Goal: Transaction & Acquisition: Purchase product/service

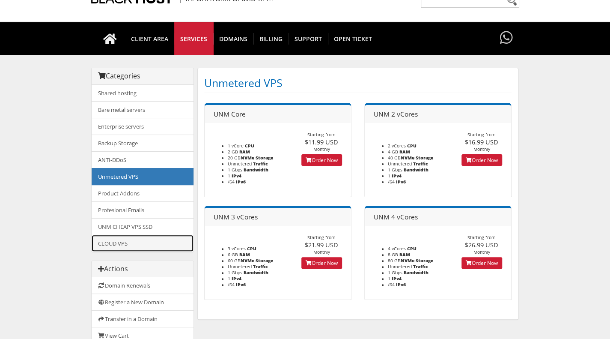
click at [122, 241] on link "CLOUD VPS" at bounding box center [143, 243] width 102 height 17
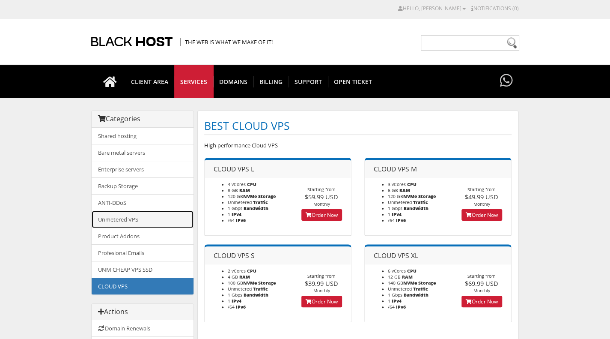
click at [125, 216] on link "Unmetered VPS" at bounding box center [143, 219] width 102 height 17
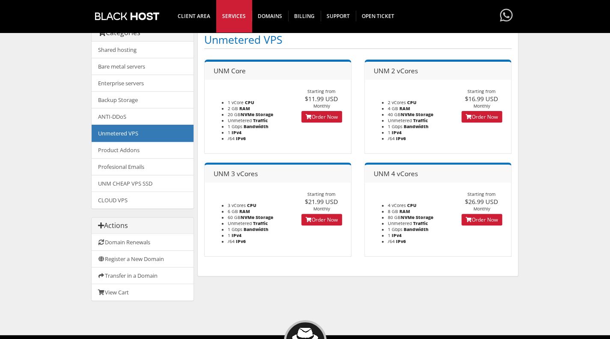
scroll to position [86, 0]
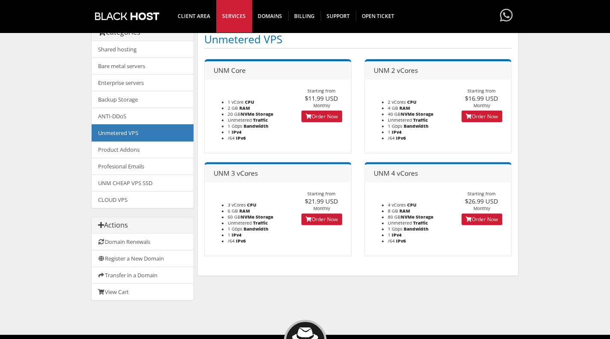
click at [398, 219] on span "80 GB NVMe" at bounding box center [401, 217] width 27 height 6
click at [486, 225] on link "Order Now" at bounding box center [482, 219] width 41 height 12
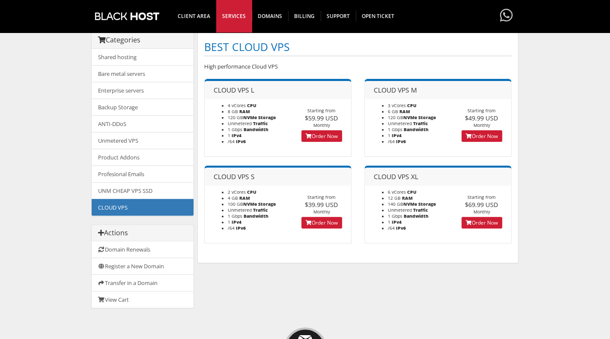
scroll to position [86, 0]
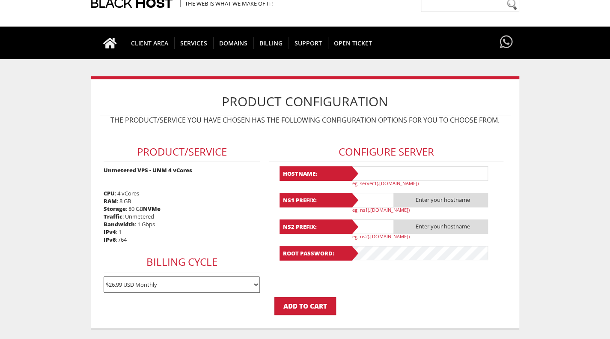
scroll to position [86, 0]
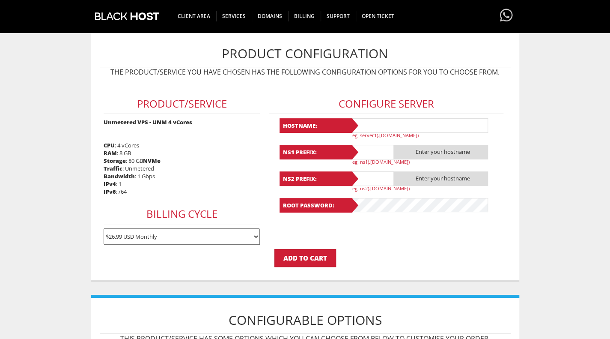
click at [397, 120] on input "text" at bounding box center [419, 125] width 137 height 15
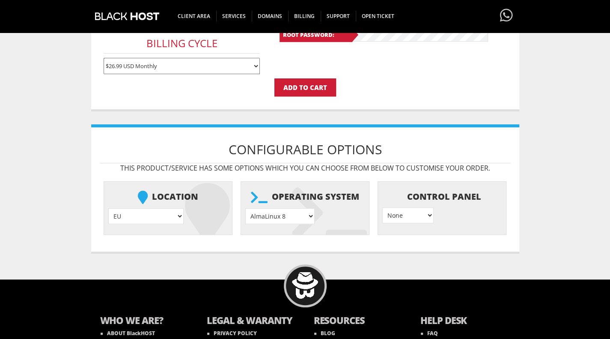
scroll to position [257, 0]
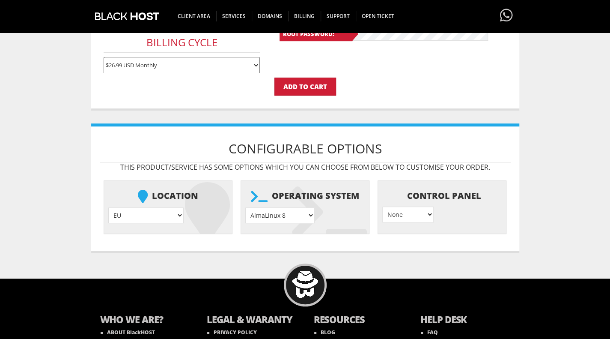
type input "0"
click at [282, 216] on select "AlmaLinux 8 } AlmaLinux 9 } AlmaLinux 10 } Rocky Linux 8 } Rocky Linux 9 } Cent…" at bounding box center [279, 215] width 69 height 16
select select "1174"
click at [245, 207] on select "AlmaLinux 8 } AlmaLinux 9 } AlmaLinux 10 } Rocky Linux 8 } Rocky Linux 9 } Cent…" at bounding box center [279, 215] width 69 height 16
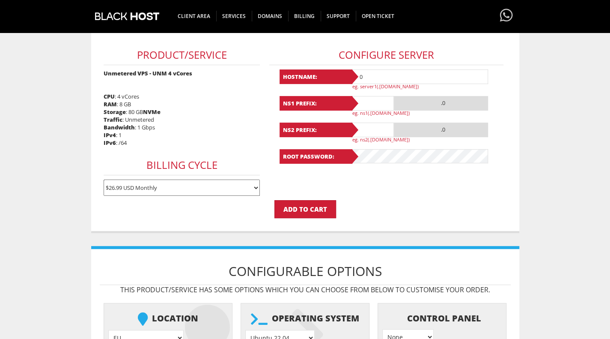
scroll to position [128, 0]
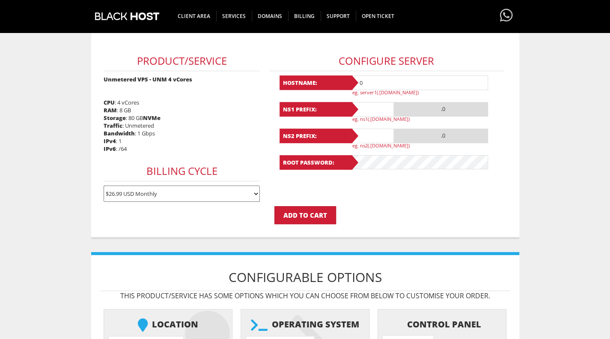
click at [382, 84] on input "0" at bounding box center [419, 82] width 137 height 15
click at [377, 81] on input "0" at bounding box center [419, 82] width 137 height 15
type input "reverscc"
click at [314, 215] on input "Add to Cart" at bounding box center [305, 215] width 62 height 18
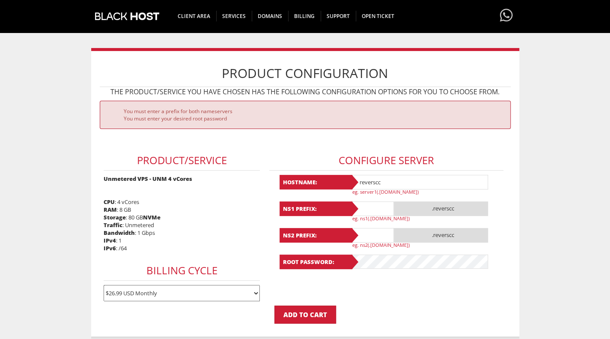
scroll to position [86, 0]
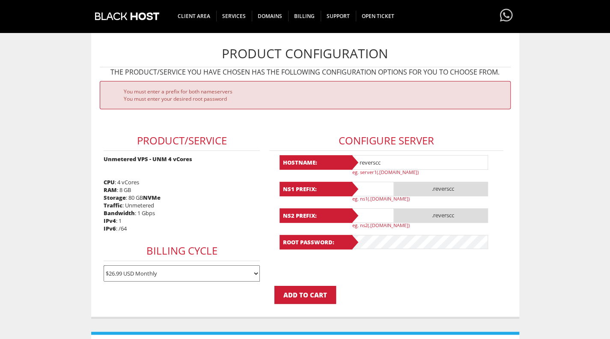
click at [379, 189] on input "text" at bounding box center [372, 189] width 43 height 15
type input "ns1"
click at [369, 215] on input "text" at bounding box center [372, 215] width 43 height 15
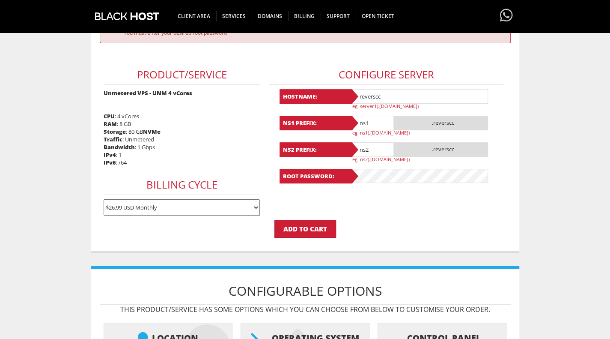
scroll to position [171, 0]
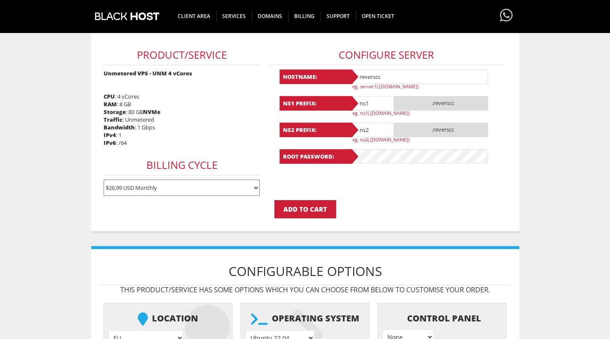
type input "ns2"
click at [300, 206] on input "Add to Cart" at bounding box center [305, 209] width 62 height 18
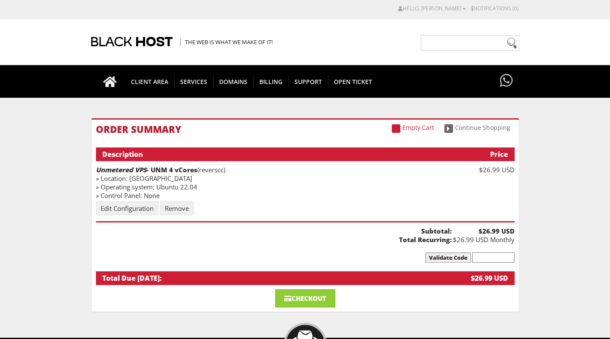
scroll to position [43, 0]
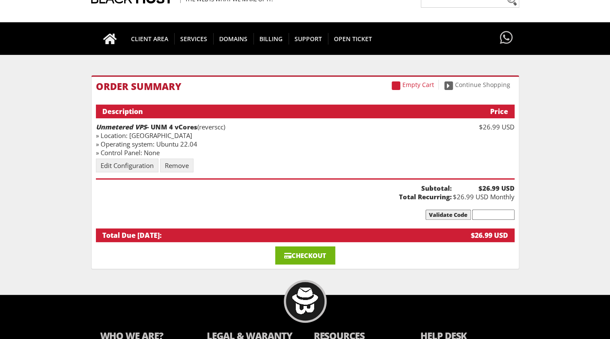
click at [300, 258] on link "Checkout" at bounding box center [305, 255] width 60 height 18
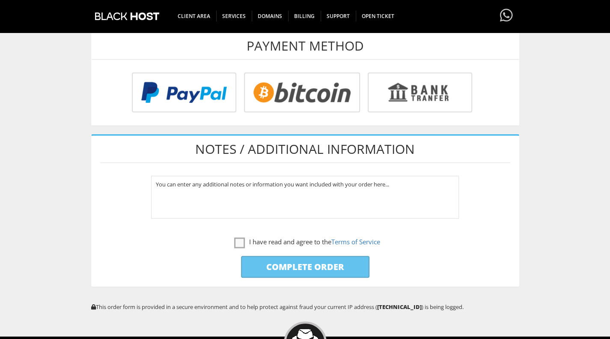
scroll to position [343, 0]
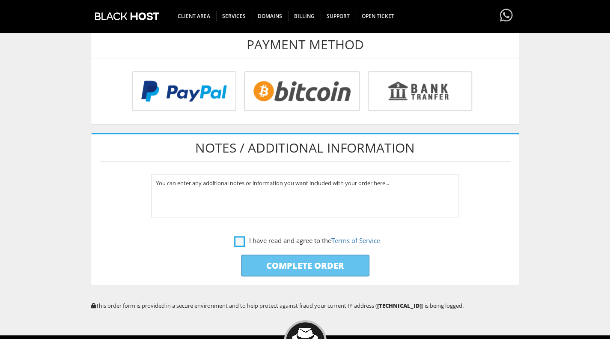
click at [236, 239] on label "I have read and agree to the Terms of Service" at bounding box center [307, 240] width 146 height 11
checkbox input "true"
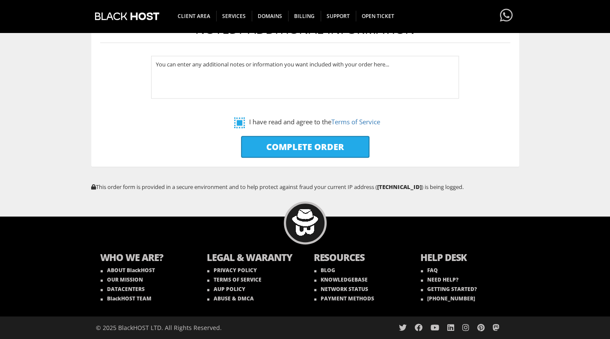
scroll to position [467, 0]
click at [292, 144] on input "Complete Order" at bounding box center [305, 147] width 128 height 22
type input "Please Wait..."
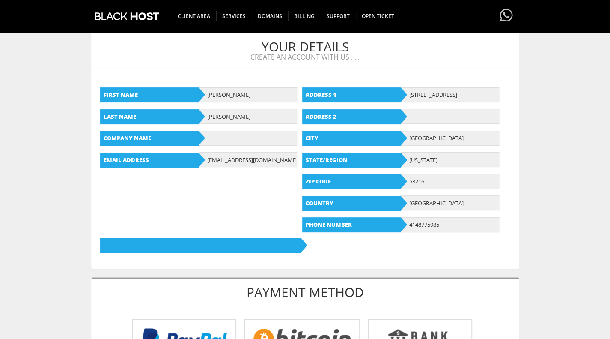
scroll to position [82, 0]
